Goal: Transaction & Acquisition: Purchase product/service

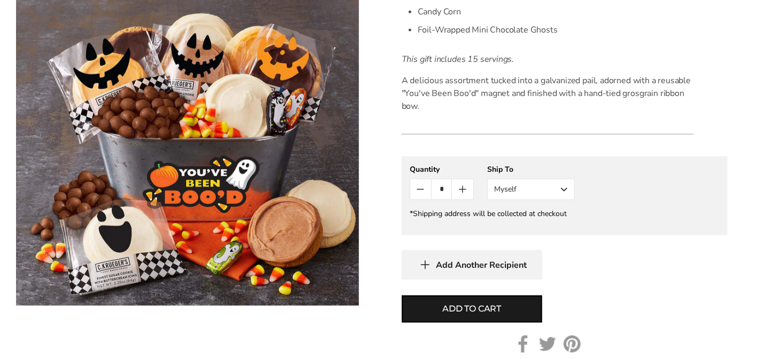
scroll to position [427, 0]
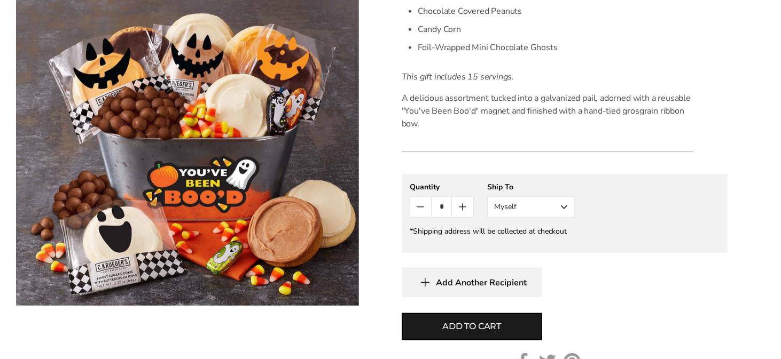
click at [521, 205] on button "Myself" at bounding box center [531, 207] width 88 height 21
click at [506, 245] on button "Other Recipient" at bounding box center [531, 246] width 87 height 19
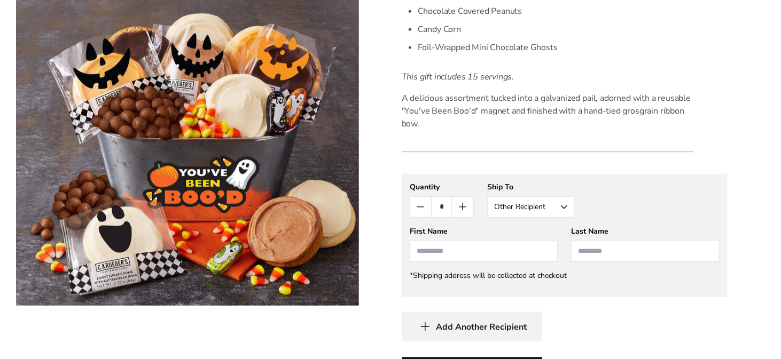
click at [468, 263] on gfm-form "**********" at bounding box center [565, 235] width 326 height 123
click at [463, 253] on input "First Name" at bounding box center [484, 251] width 148 height 21
type input "****"
type input "*****"
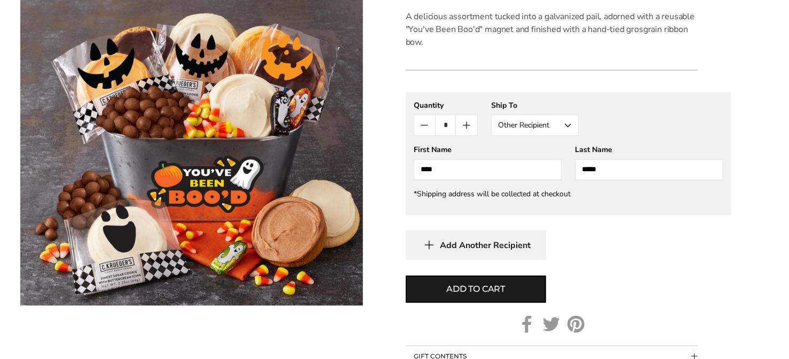
scroll to position [588, 0]
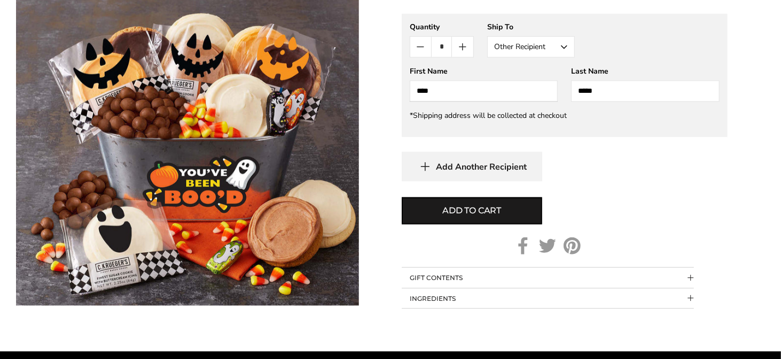
click at [458, 162] on span "Add Another Recipient" at bounding box center [481, 167] width 91 height 11
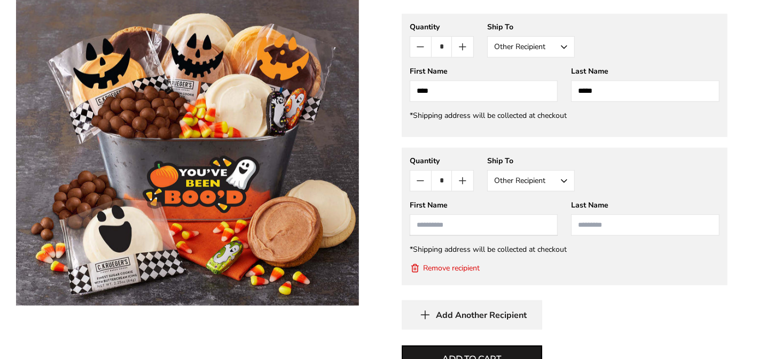
click at [439, 223] on input "First Name" at bounding box center [484, 225] width 148 height 21
type input "******"
type input "*****"
click at [459, 183] on icon "Count plus" at bounding box center [462, 181] width 13 height 13
click at [413, 183] on button "Count minus" at bounding box center [420, 181] width 21 height 20
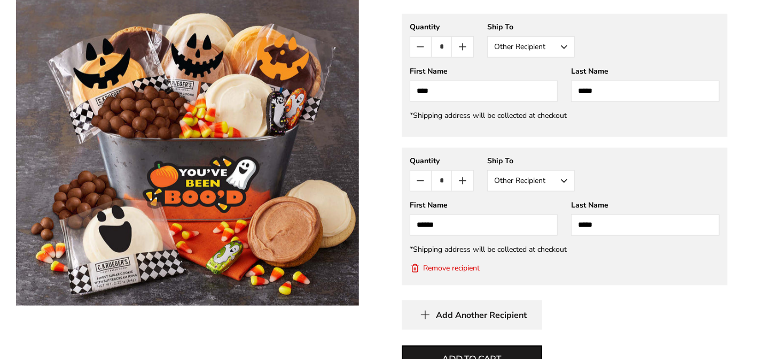
type input "*"
click at [413, 183] on button "Count minus" at bounding box center [420, 181] width 21 height 20
click at [473, 270] on button "Remove recipient" at bounding box center [445, 268] width 70 height 11
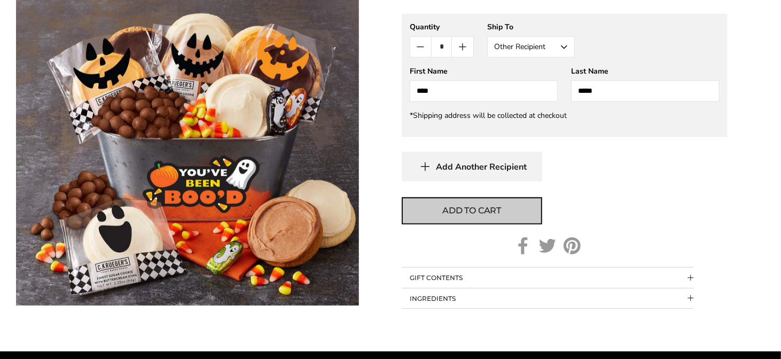
click at [470, 205] on span "Add to cart" at bounding box center [471, 211] width 59 height 13
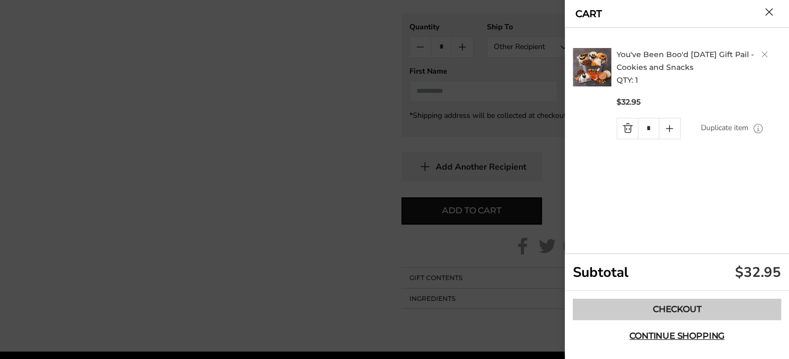
click at [687, 304] on link "Checkout" at bounding box center [677, 309] width 208 height 21
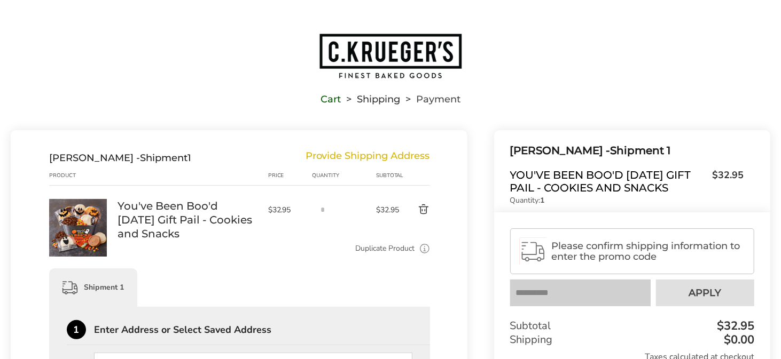
click at [368, 158] on div "Provide Shipping Address" at bounding box center [368, 158] width 124 height 12
click at [595, 91] on div "Cart Shipping Payment" at bounding box center [391, 68] width 760 height 71
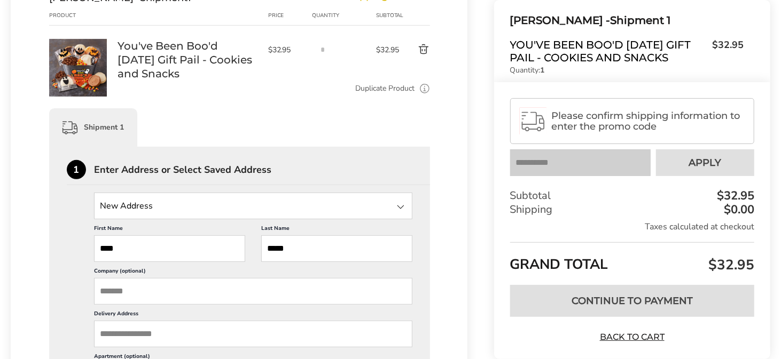
click at [163, 207] on input "State" at bounding box center [253, 206] width 318 height 27
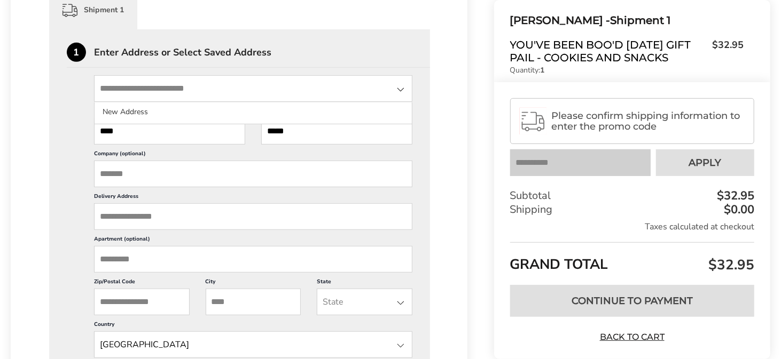
scroll to position [320, 0]
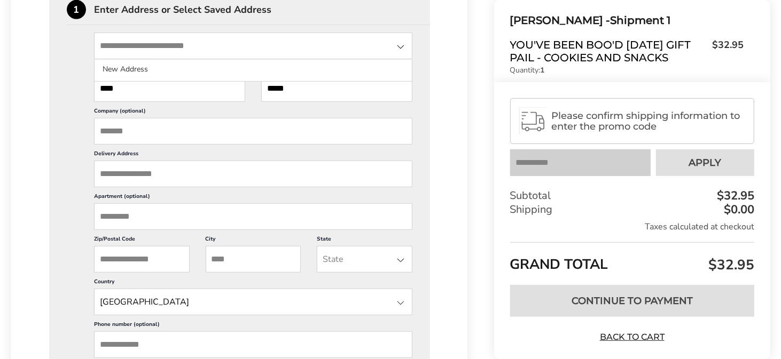
click at [401, 45] on div at bounding box center [400, 47] width 13 height 13
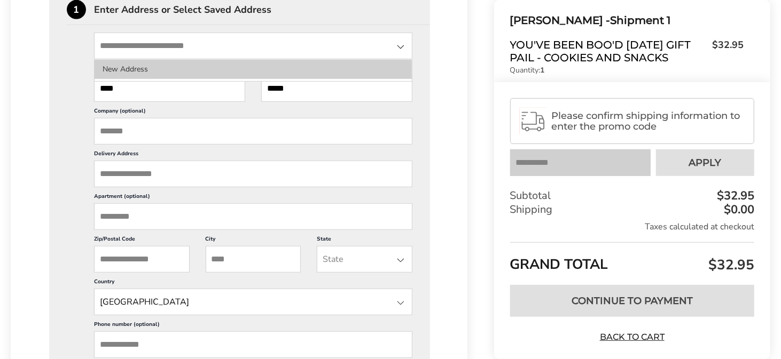
click at [196, 68] on li "New Address" at bounding box center [253, 69] width 317 height 19
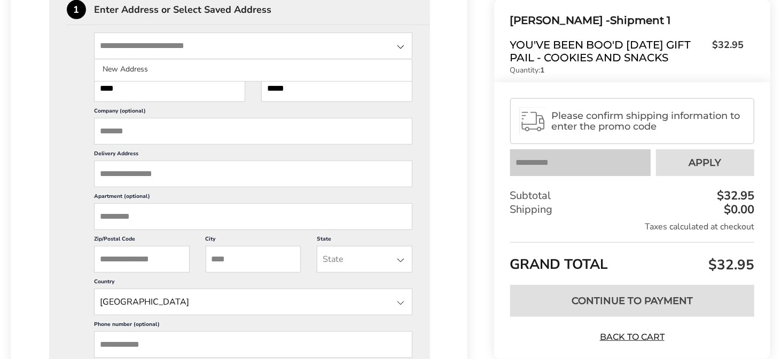
click at [162, 45] on input "State" at bounding box center [253, 46] width 318 height 27
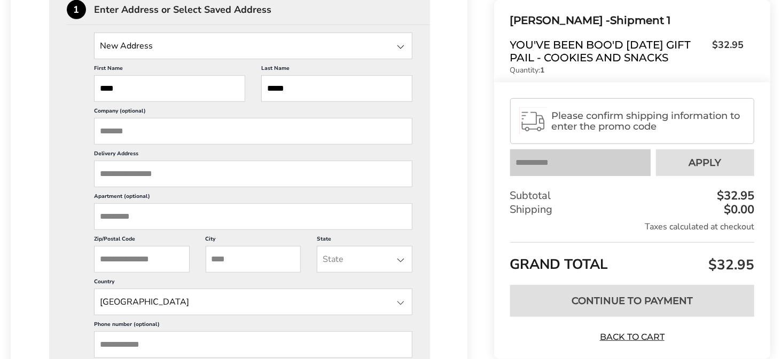
click at [103, 48] on input "State" at bounding box center [253, 46] width 318 height 27
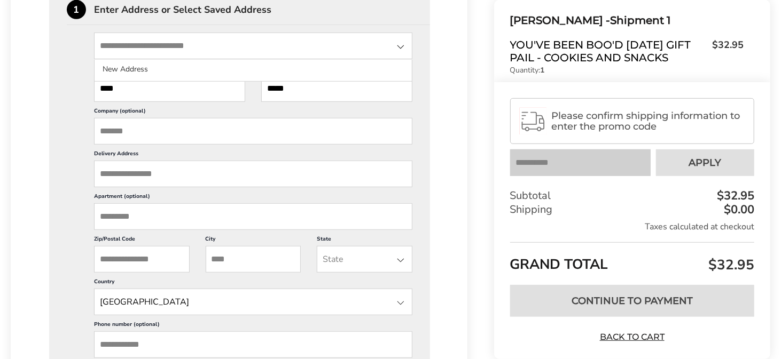
click at [449, 68] on div "Lily Tobin - Shipment 1 Provide Shipping Address Product Price Quantity Subtota…" at bounding box center [239, 308] width 457 height 996
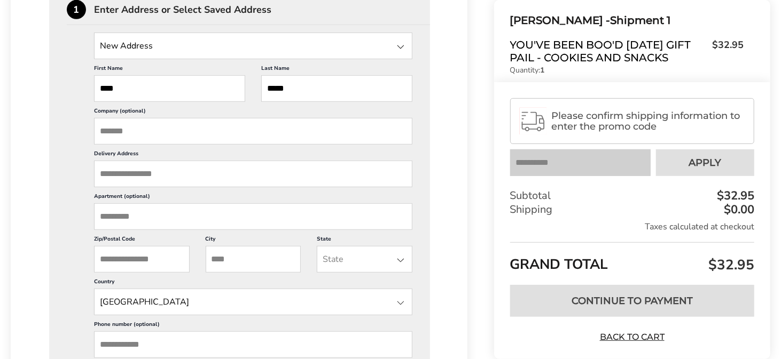
click at [111, 179] on input "Delivery Address" at bounding box center [253, 174] width 318 height 27
click at [169, 178] on input "****" at bounding box center [253, 174] width 318 height 27
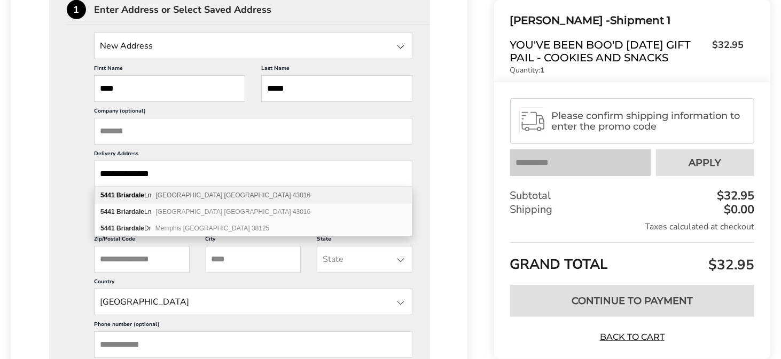
click at [169, 191] on div "5441 Briardale Ln Dublin OH 43016" at bounding box center [253, 195] width 317 height 17
type input "**********"
type input "******"
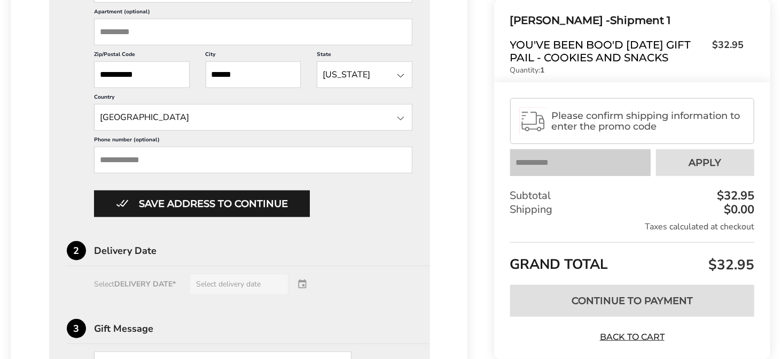
scroll to position [534, 0]
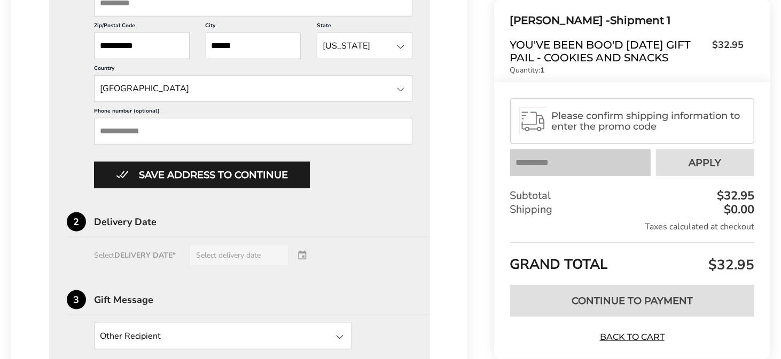
click at [132, 134] on input "Phone number (optional)" at bounding box center [253, 131] width 318 height 27
paste input "**********"
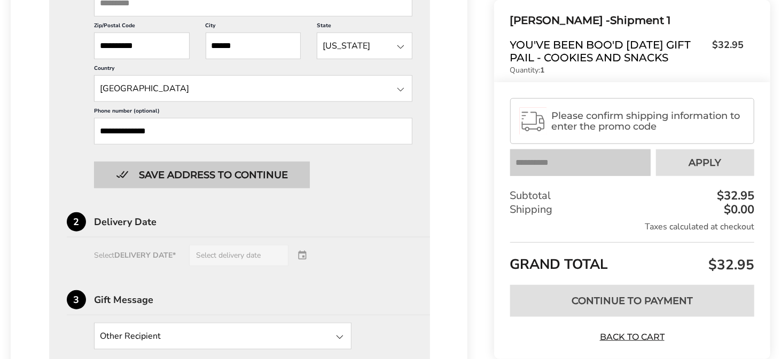
type input "**********"
click at [232, 175] on button "Save address to continue" at bounding box center [202, 175] width 216 height 27
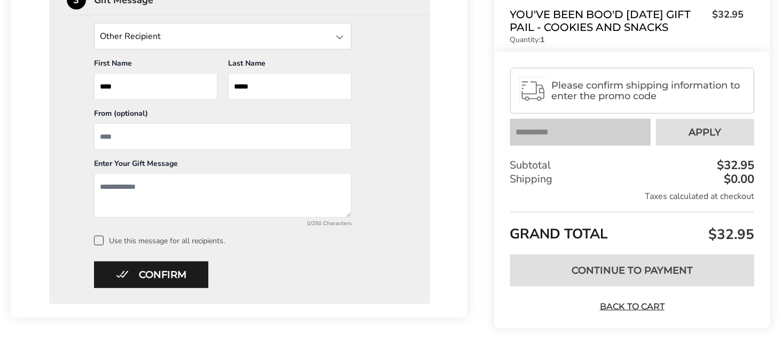
scroll to position [354, 0]
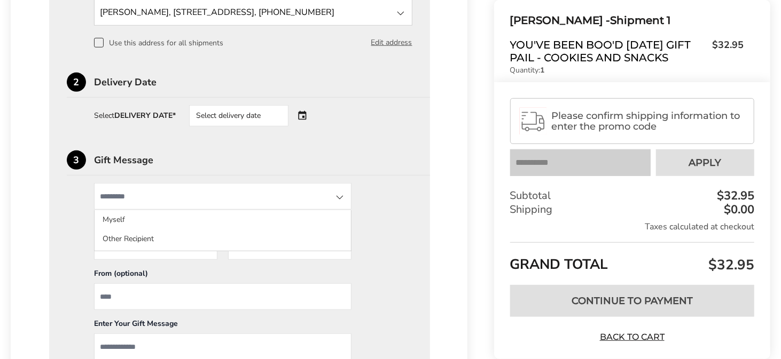
click at [156, 191] on input "State" at bounding box center [222, 196] width 257 height 27
click at [127, 199] on input "State" at bounding box center [222, 196] width 257 height 27
click at [337, 200] on div at bounding box center [339, 197] width 13 height 13
click at [402, 206] on div "Other Recipient Myself Other Recipient First Name * Enter recipient name **** L…" at bounding box center [240, 294] width 346 height 223
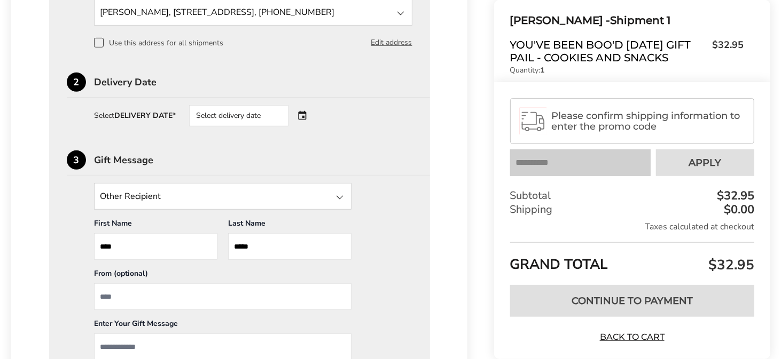
click at [107, 296] on input "From" at bounding box center [222, 297] width 257 height 27
type input "**********"
click at [171, 345] on textarea "Add a message" at bounding box center [222, 356] width 257 height 44
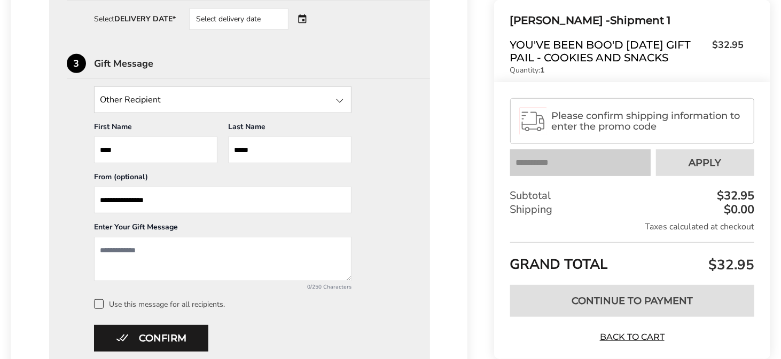
scroll to position [461, 0]
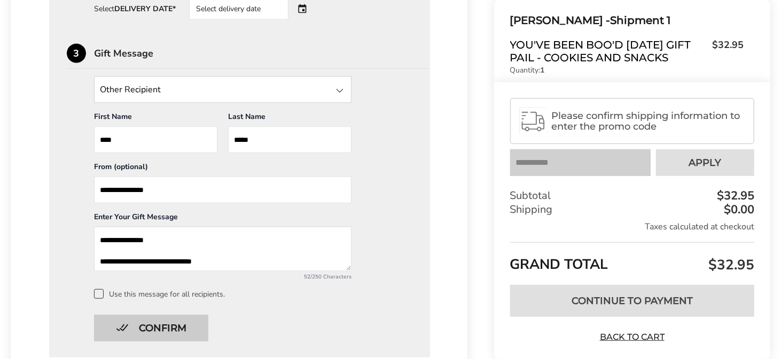
type textarea "**********"
click at [150, 332] on button "Confirm" at bounding box center [151, 328] width 114 height 27
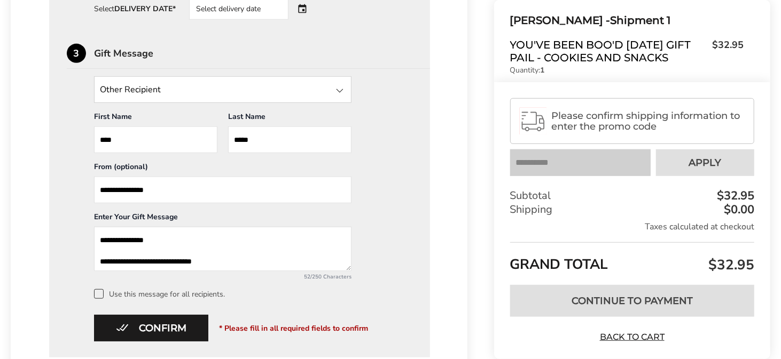
click at [96, 291] on span at bounding box center [99, 295] width 10 height 10
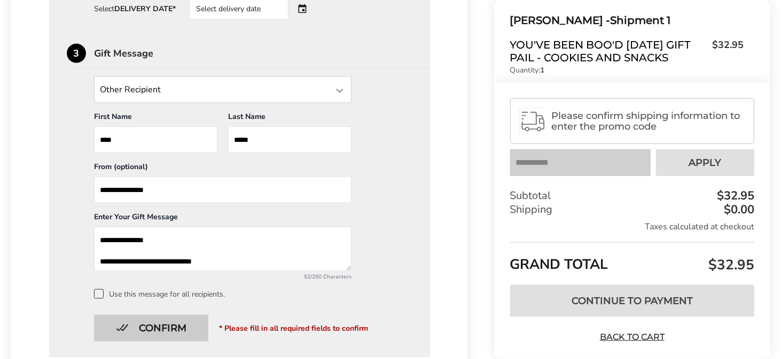
click at [147, 326] on button "Confirm" at bounding box center [151, 328] width 114 height 27
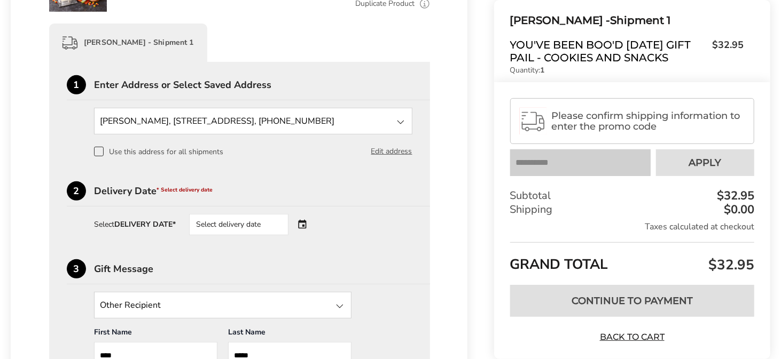
scroll to position [247, 0]
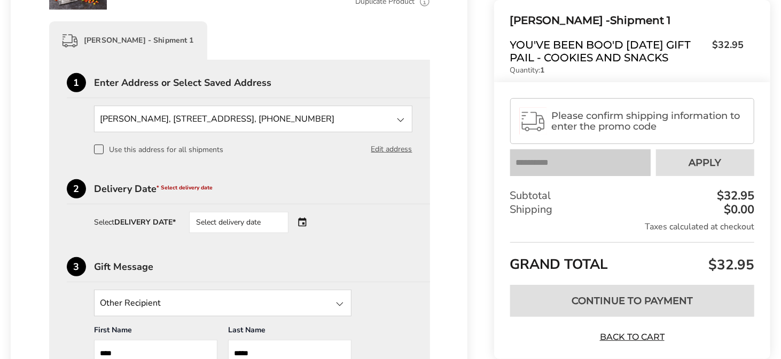
click at [306, 229] on div "Select delivery date" at bounding box center [253, 222] width 129 height 21
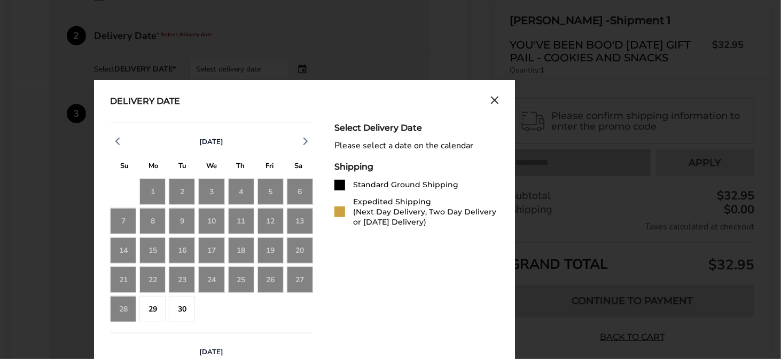
scroll to position [408, 0]
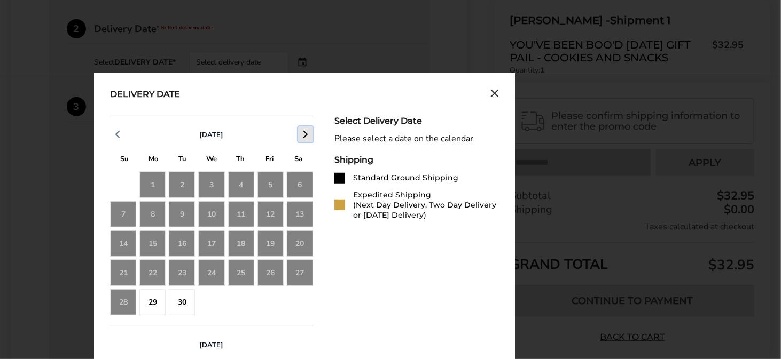
click at [304, 135] on icon "button" at bounding box center [305, 134] width 13 height 13
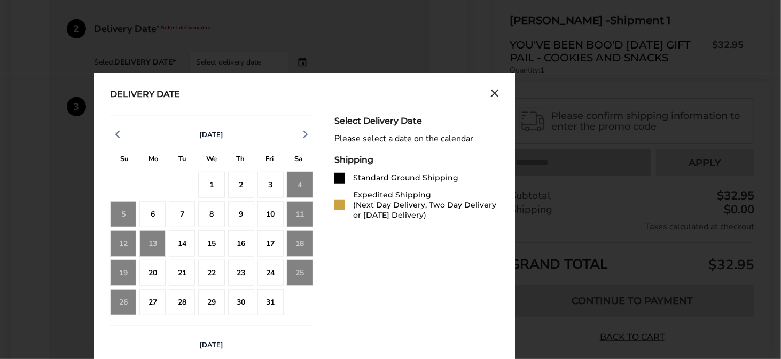
click at [158, 240] on div "13" at bounding box center [152, 244] width 26 height 26
click at [272, 209] on div "10" at bounding box center [270, 214] width 26 height 26
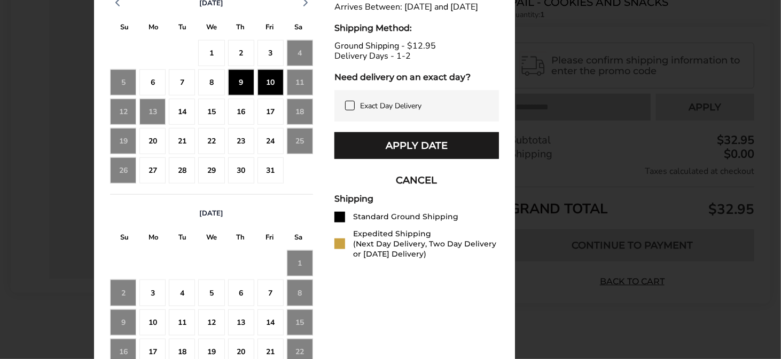
scroll to position [514, 0]
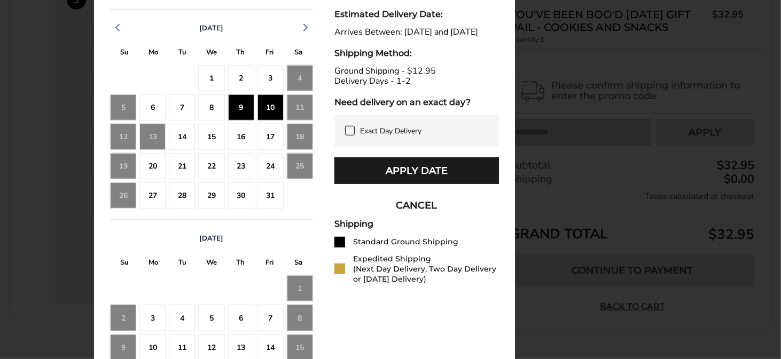
click at [265, 140] on div "17" at bounding box center [270, 137] width 26 height 26
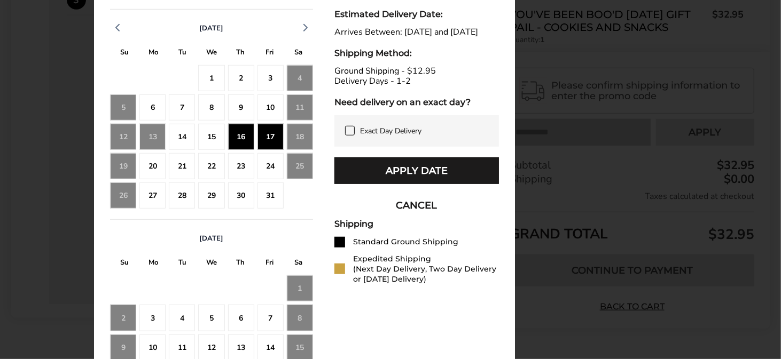
click at [268, 113] on div "10" at bounding box center [270, 108] width 26 height 26
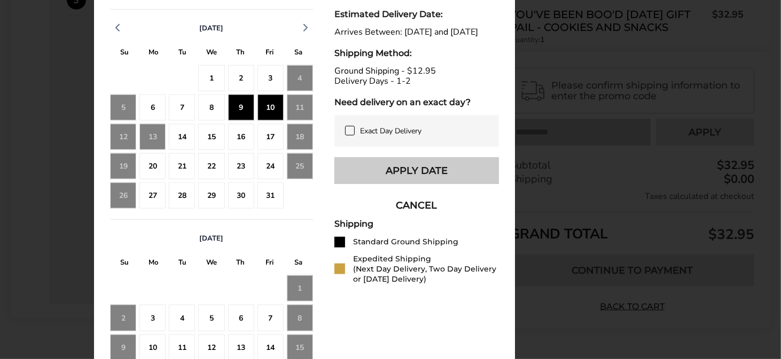
click at [404, 181] on button "Apply Date" at bounding box center [416, 171] width 165 height 27
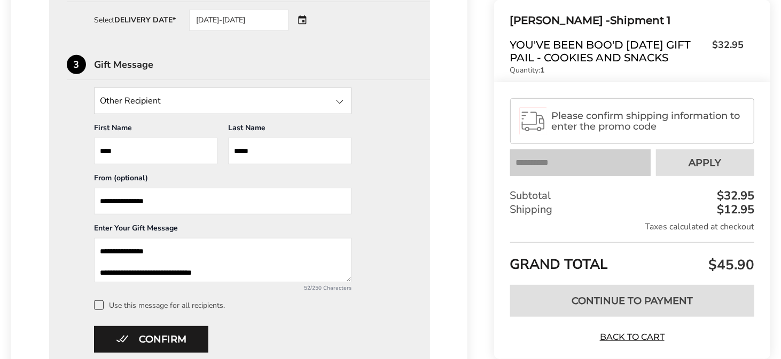
scroll to position [488, 0]
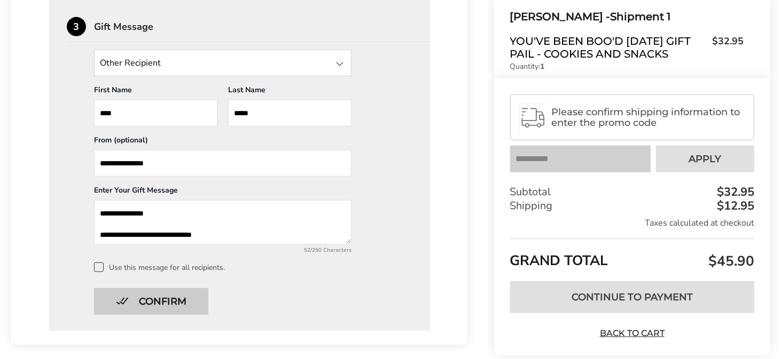
click at [163, 295] on button "Confirm" at bounding box center [151, 301] width 114 height 27
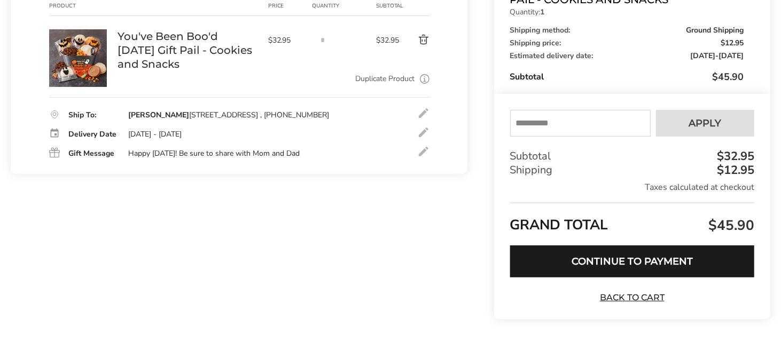
scroll to position [189, 0]
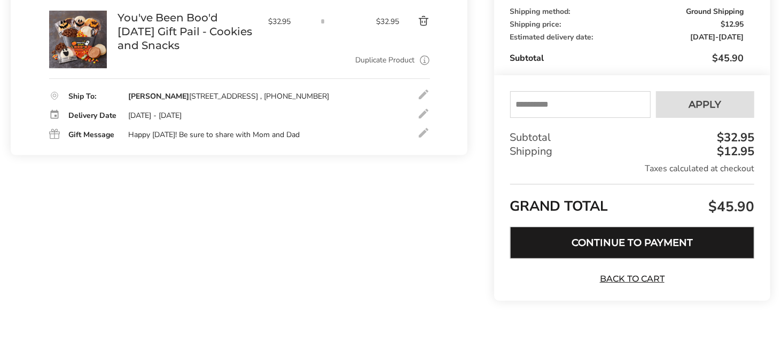
click at [673, 245] on button "Continue to Payment" at bounding box center [632, 243] width 244 height 32
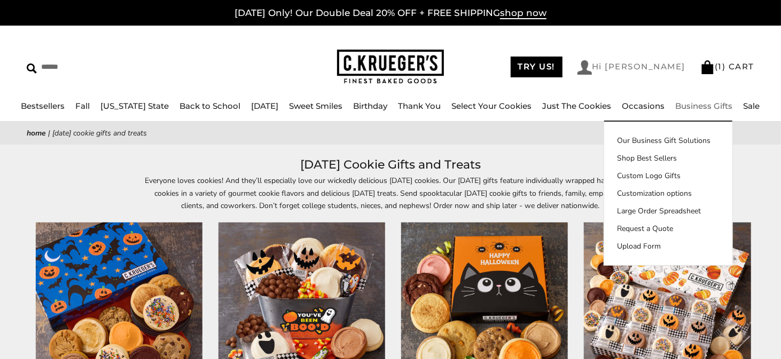
click at [660, 66] on link "Hi JoAnna" at bounding box center [631, 67] width 108 height 14
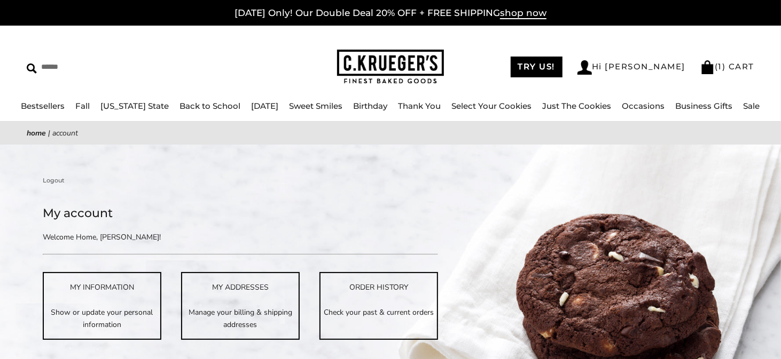
click at [746, 69] on link "( 1 ) CART" at bounding box center [727, 66] width 54 height 10
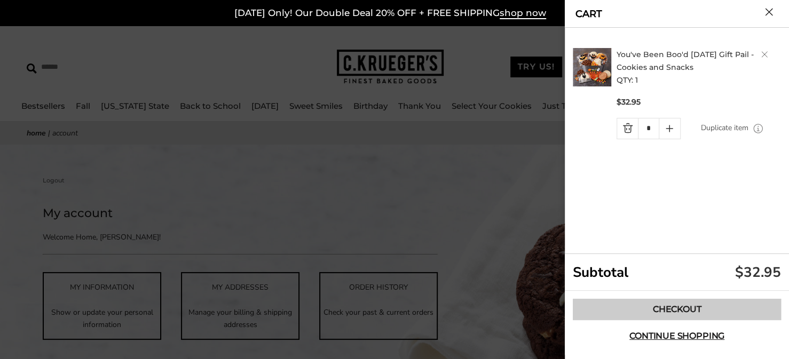
click at [678, 309] on link "Checkout" at bounding box center [677, 309] width 208 height 21
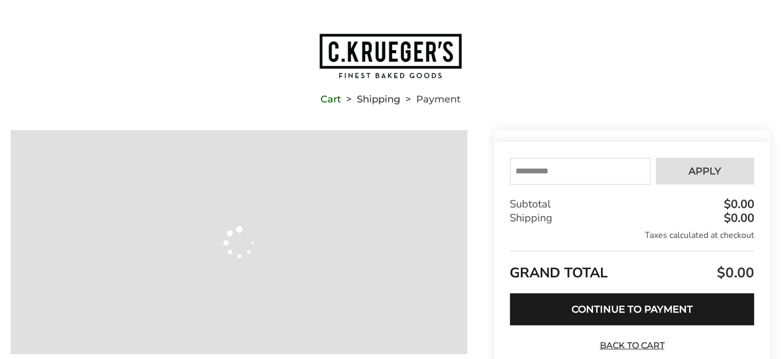
type input "**********"
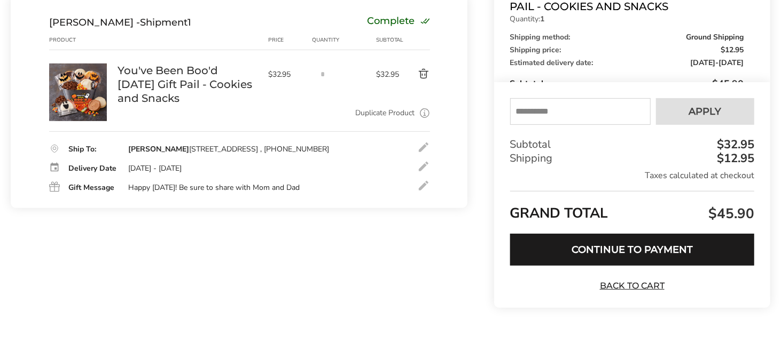
scroll to position [189, 0]
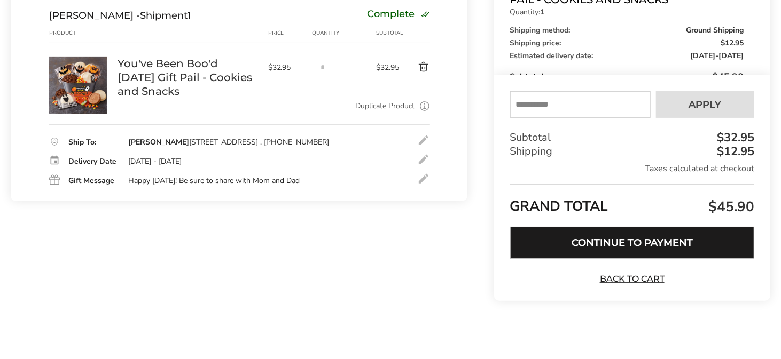
click at [645, 250] on button "Continue to Payment" at bounding box center [632, 243] width 244 height 32
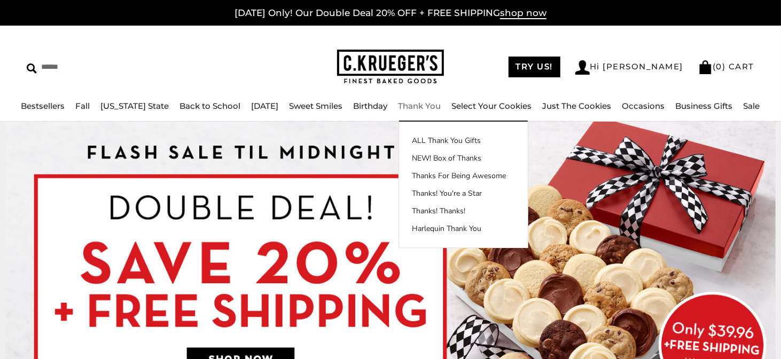
click at [495, 74] on div "TRY US! Hi [PERSON_NAME] ( 0 ) CART ( 0 ) CART" at bounding box center [599, 66] width 310 height 15
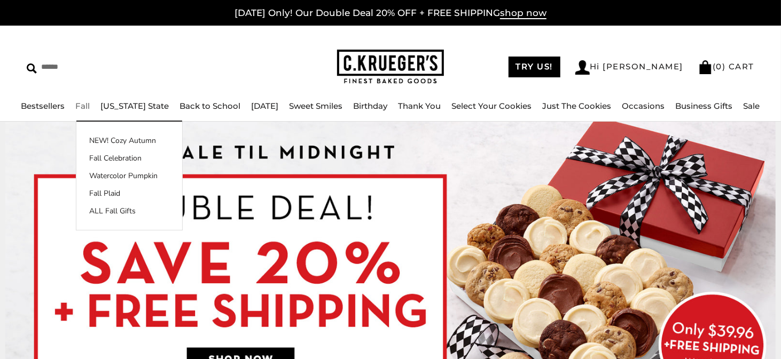
click at [87, 106] on link "Fall" at bounding box center [83, 106] width 14 height 10
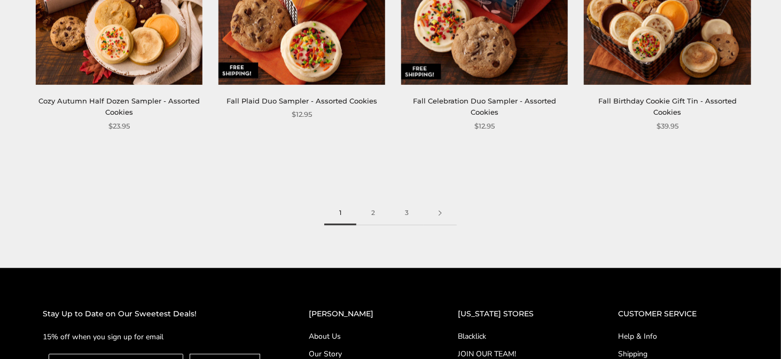
scroll to position [1549, 0]
